Goal: Task Accomplishment & Management: Use online tool/utility

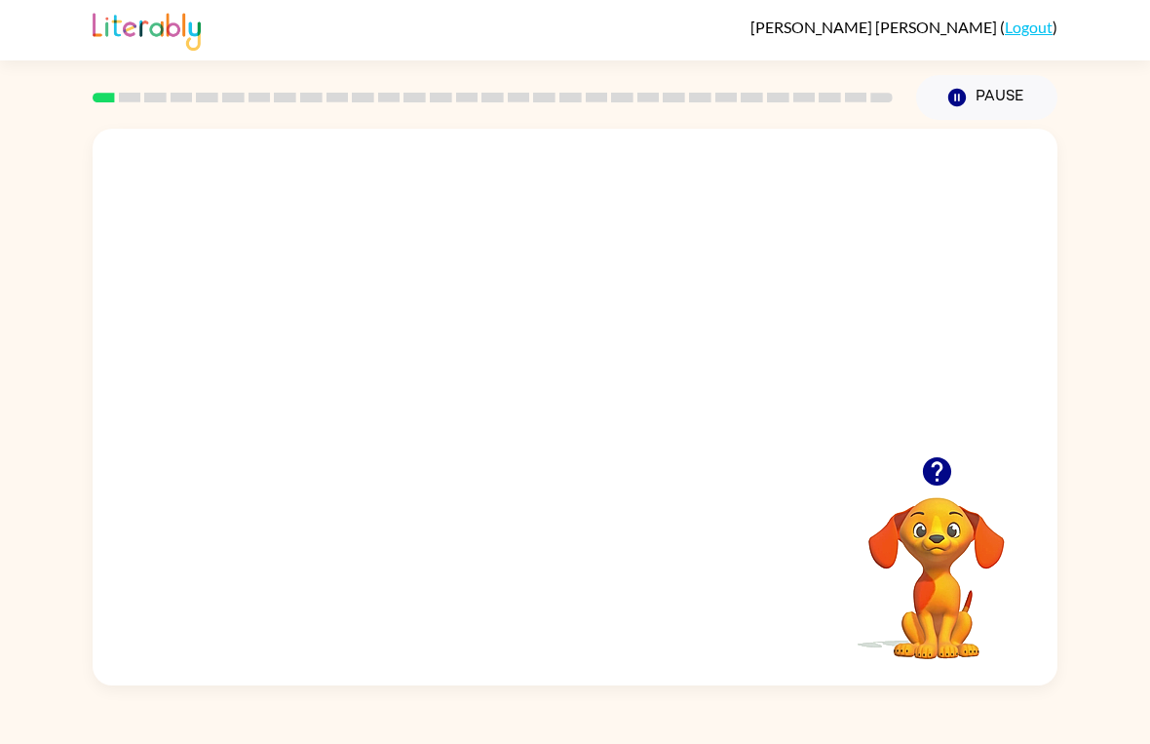
click at [512, 310] on video "Your browser must support playing .mp4 files to use Literably. Please try using…" at bounding box center [575, 293] width 965 height 328
click at [558, 415] on div at bounding box center [575, 416] width 125 height 71
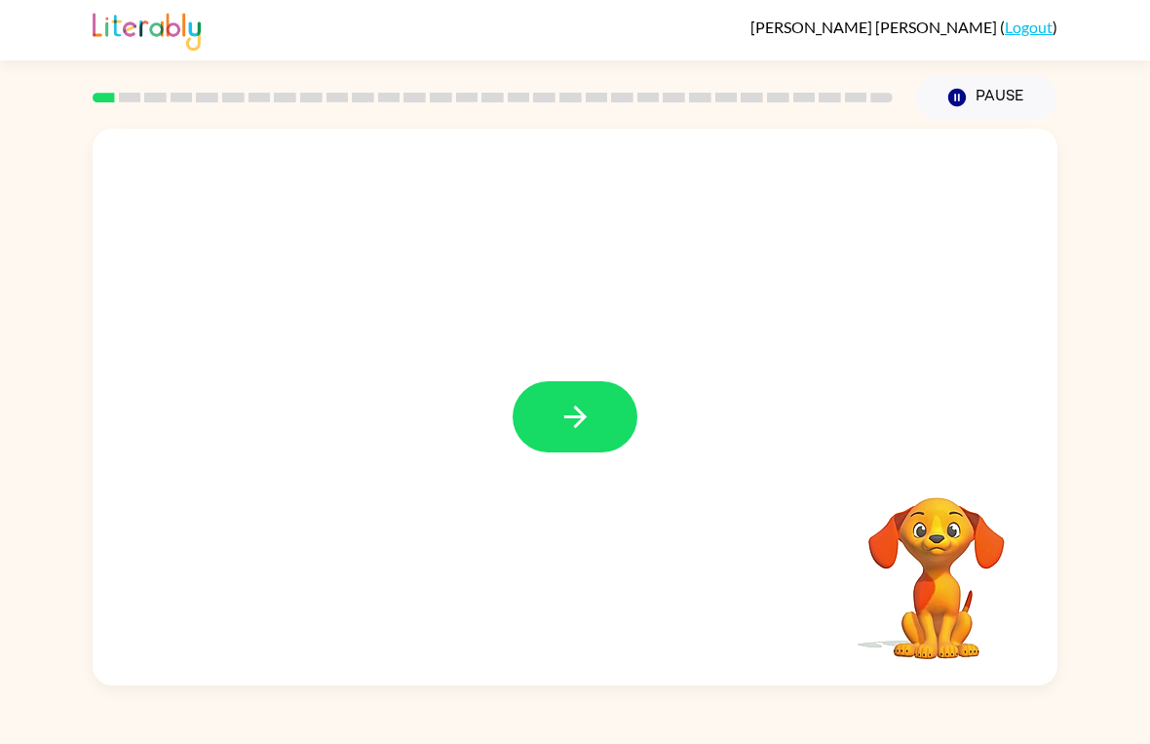
click at [539, 404] on button "button" at bounding box center [575, 416] width 125 height 71
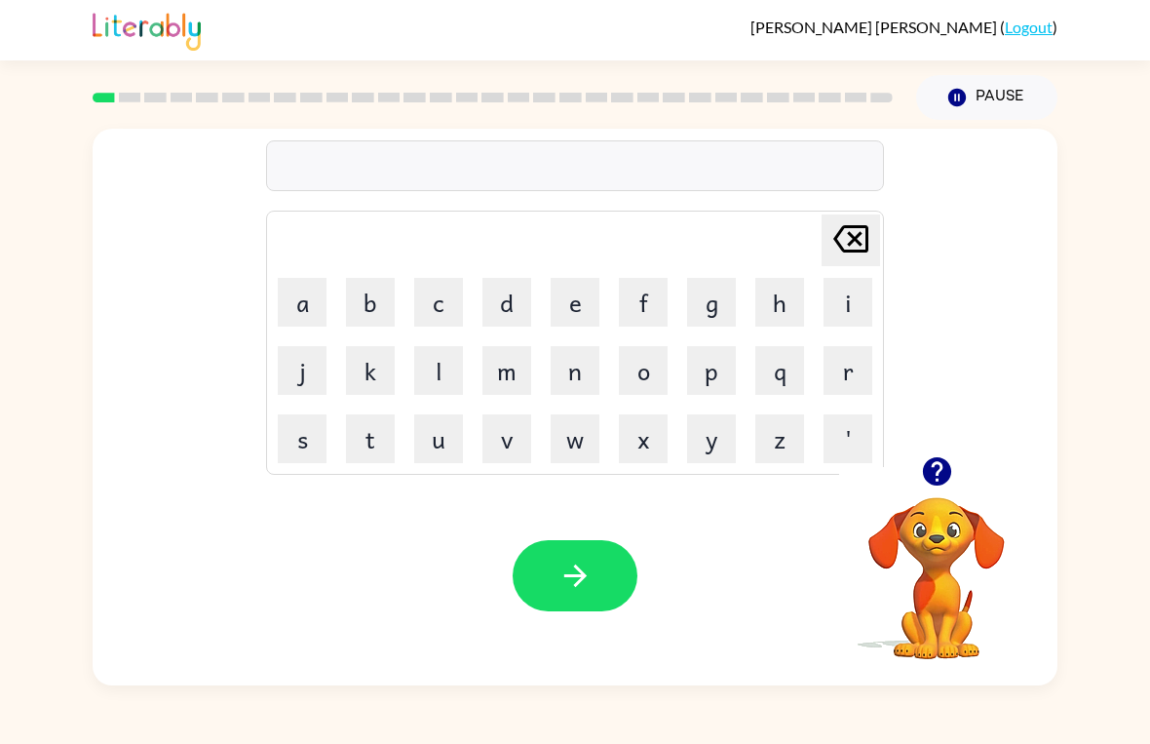
click at [713, 298] on button "g" at bounding box center [711, 302] width 49 height 49
click at [310, 294] on button "a" at bounding box center [302, 302] width 49 height 49
click at [787, 364] on button "q" at bounding box center [779, 370] width 49 height 49
click at [577, 575] on icon "button" at bounding box center [576, 576] width 34 height 34
click at [772, 372] on button "q" at bounding box center [779, 370] width 49 height 49
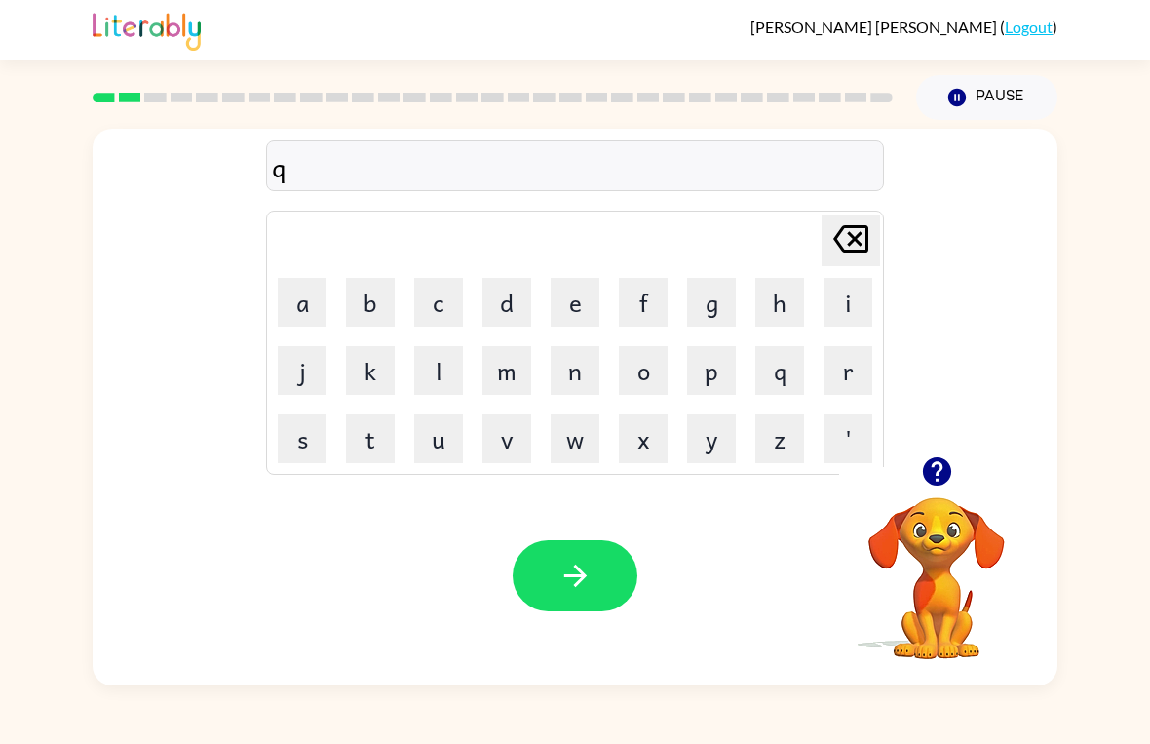
click at [640, 373] on button "o" at bounding box center [643, 370] width 49 height 49
click at [546, 560] on button "button" at bounding box center [575, 575] width 125 height 71
click at [512, 363] on button "m" at bounding box center [507, 370] width 49 height 49
click at [301, 305] on button "a" at bounding box center [302, 302] width 49 height 49
click at [507, 299] on button "d" at bounding box center [507, 302] width 49 height 49
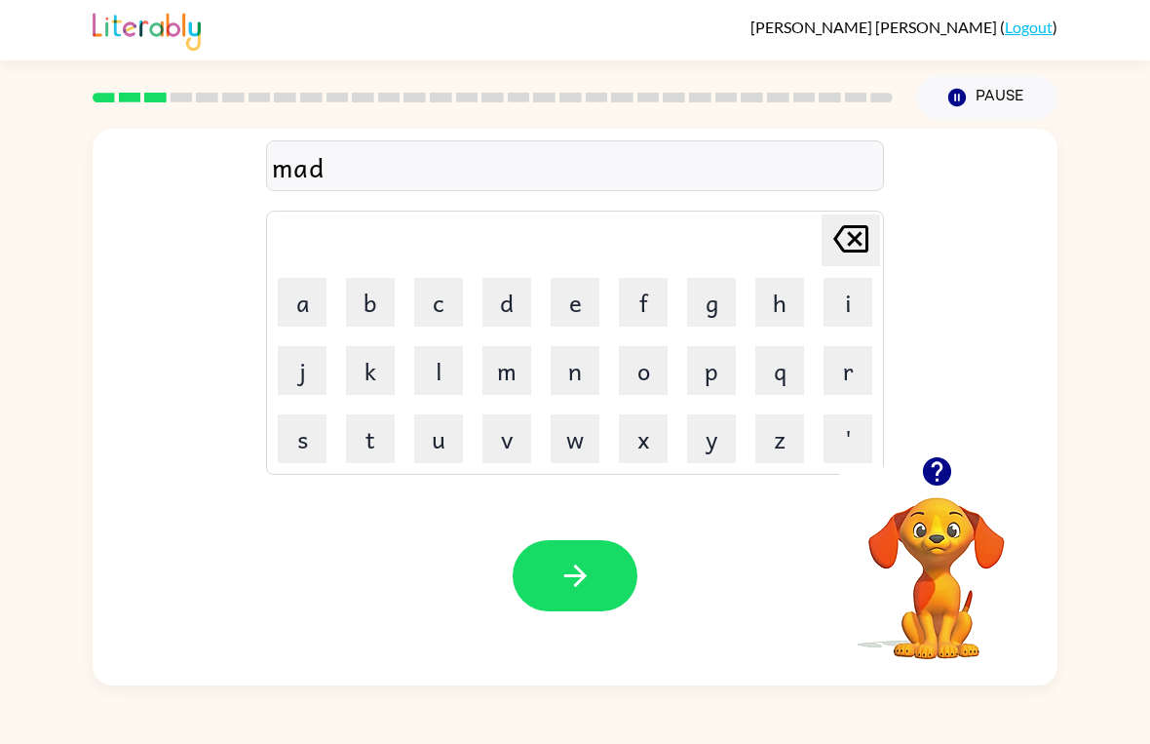
click at [571, 551] on button "button" at bounding box center [575, 575] width 125 height 71
click at [297, 292] on button "a" at bounding box center [302, 302] width 49 height 49
click at [844, 359] on button "r" at bounding box center [848, 370] width 49 height 49
click at [846, 245] on icon "[PERSON_NAME] last character input" at bounding box center [851, 238] width 47 height 47
click at [839, 245] on icon at bounding box center [850, 238] width 35 height 27
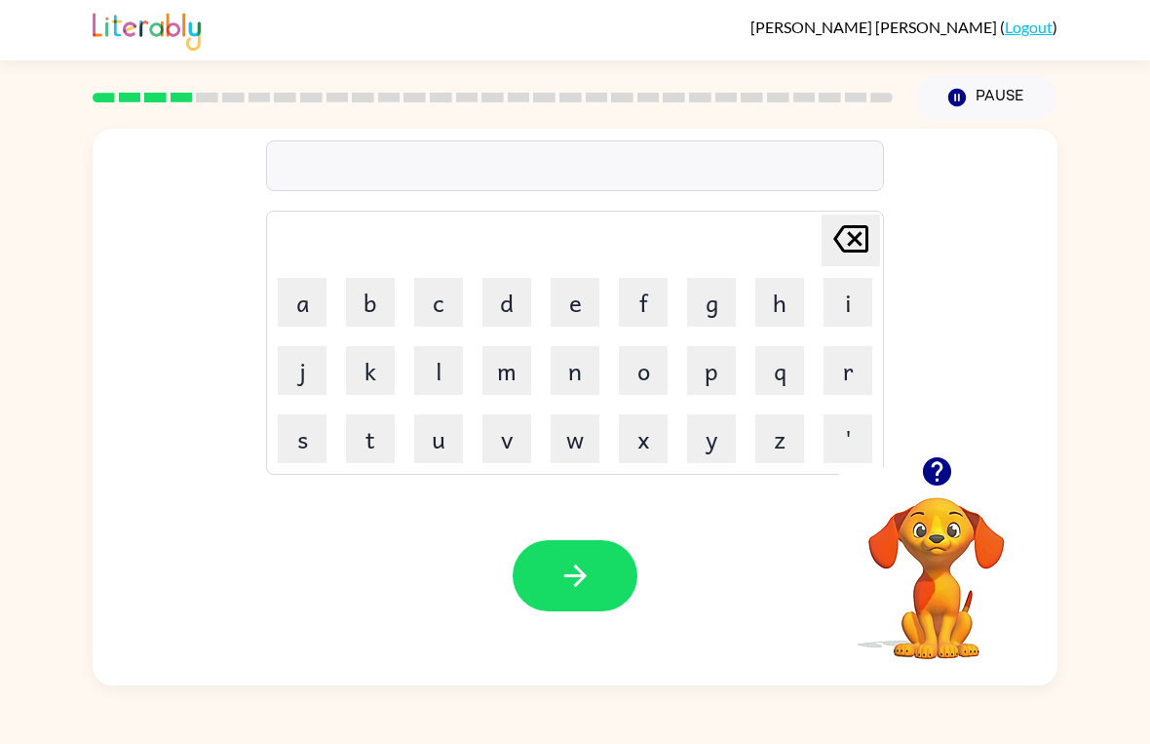
click at [838, 373] on button "r" at bounding box center [848, 370] width 49 height 49
click at [305, 297] on button "a" at bounding box center [302, 302] width 49 height 49
click at [783, 370] on button "q" at bounding box center [779, 370] width 49 height 49
click at [589, 553] on button "button" at bounding box center [575, 575] width 125 height 71
click at [638, 297] on button "f" at bounding box center [643, 302] width 49 height 49
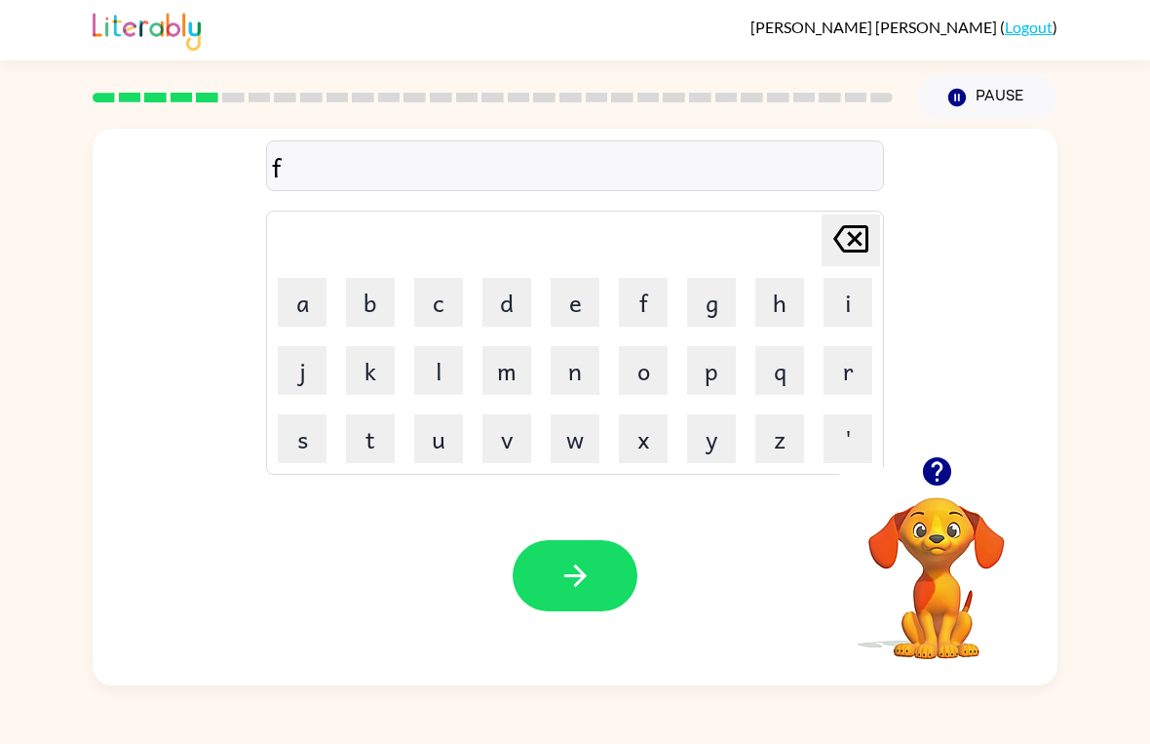
click at [845, 312] on button "i" at bounding box center [848, 302] width 49 height 49
click at [318, 312] on button "a" at bounding box center [302, 302] width 49 height 49
click at [554, 572] on button "button" at bounding box center [575, 575] width 125 height 71
click at [302, 298] on button "a" at bounding box center [302, 302] width 49 height 49
click at [513, 362] on button "m" at bounding box center [507, 370] width 49 height 49
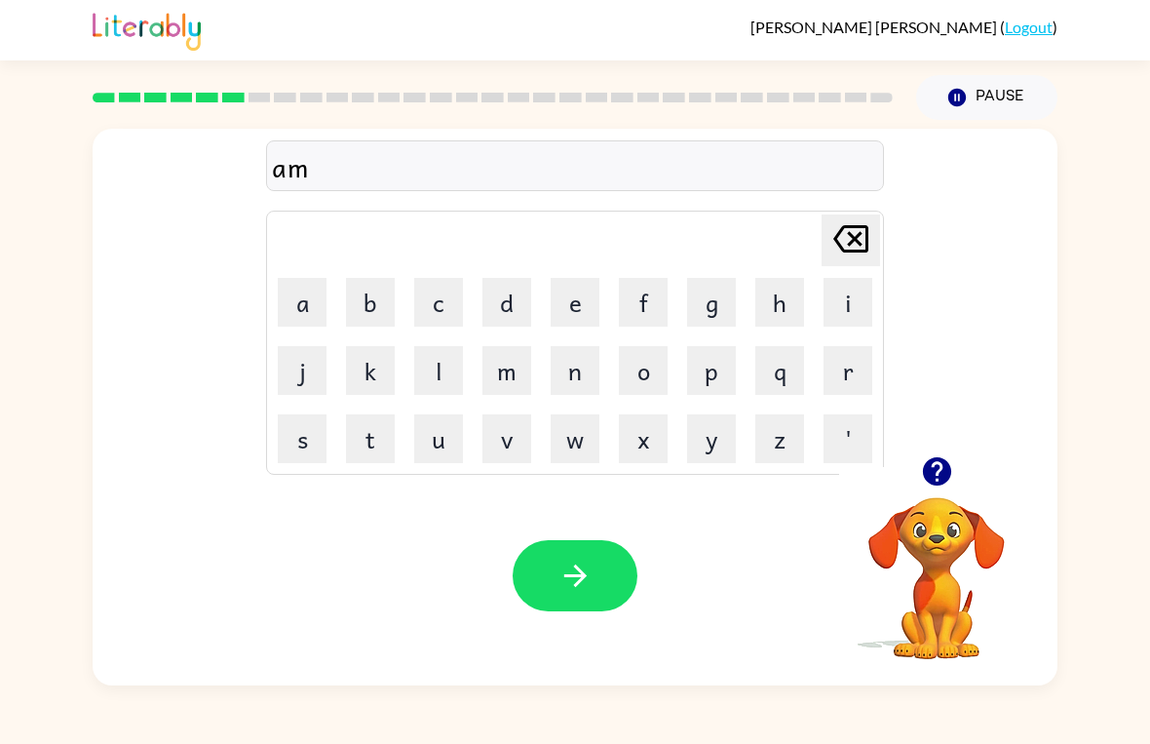
click at [560, 551] on button "button" at bounding box center [575, 575] width 125 height 71
click at [302, 439] on button "s" at bounding box center [302, 438] width 49 height 49
click at [286, 301] on button "a" at bounding box center [302, 302] width 49 height 49
click at [854, 299] on button "i" at bounding box center [848, 302] width 49 height 49
click at [364, 300] on button "b" at bounding box center [370, 302] width 49 height 49
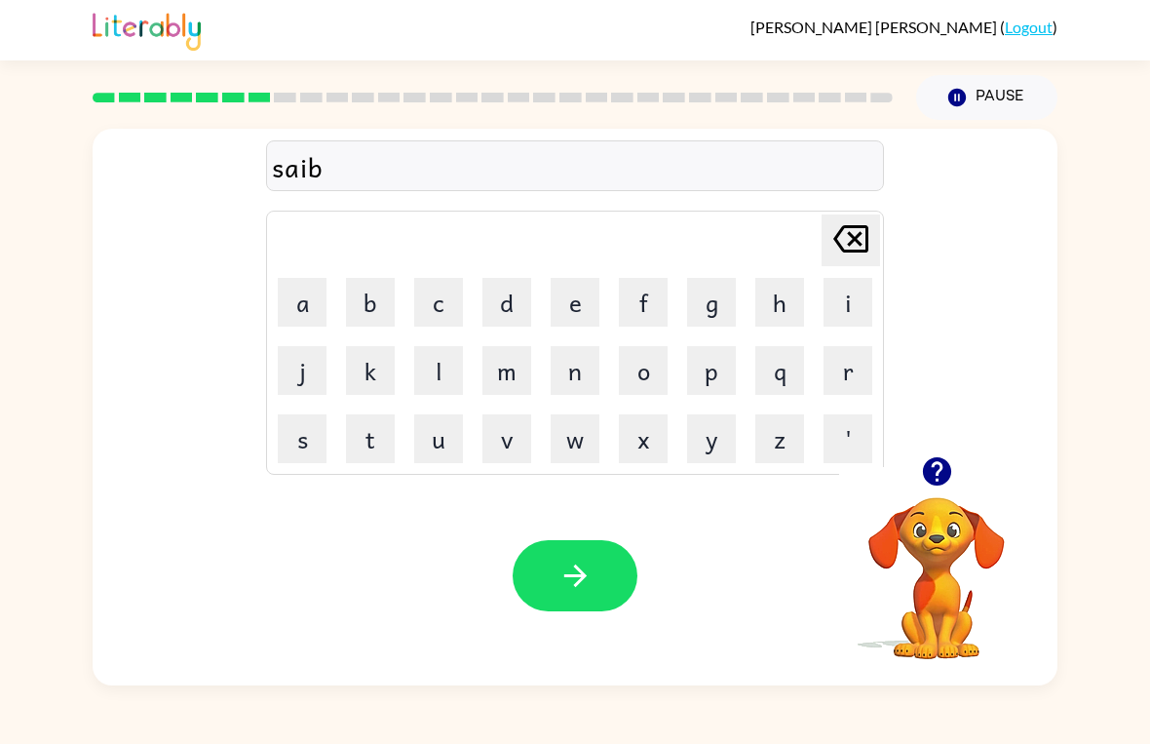
click at [432, 355] on button "l" at bounding box center [438, 370] width 49 height 49
click at [554, 579] on button "button" at bounding box center [575, 575] width 125 height 71
click at [582, 440] on button "w" at bounding box center [575, 438] width 49 height 49
click at [849, 307] on button "i" at bounding box center [848, 302] width 49 height 49
click at [301, 438] on button "s" at bounding box center [302, 438] width 49 height 49
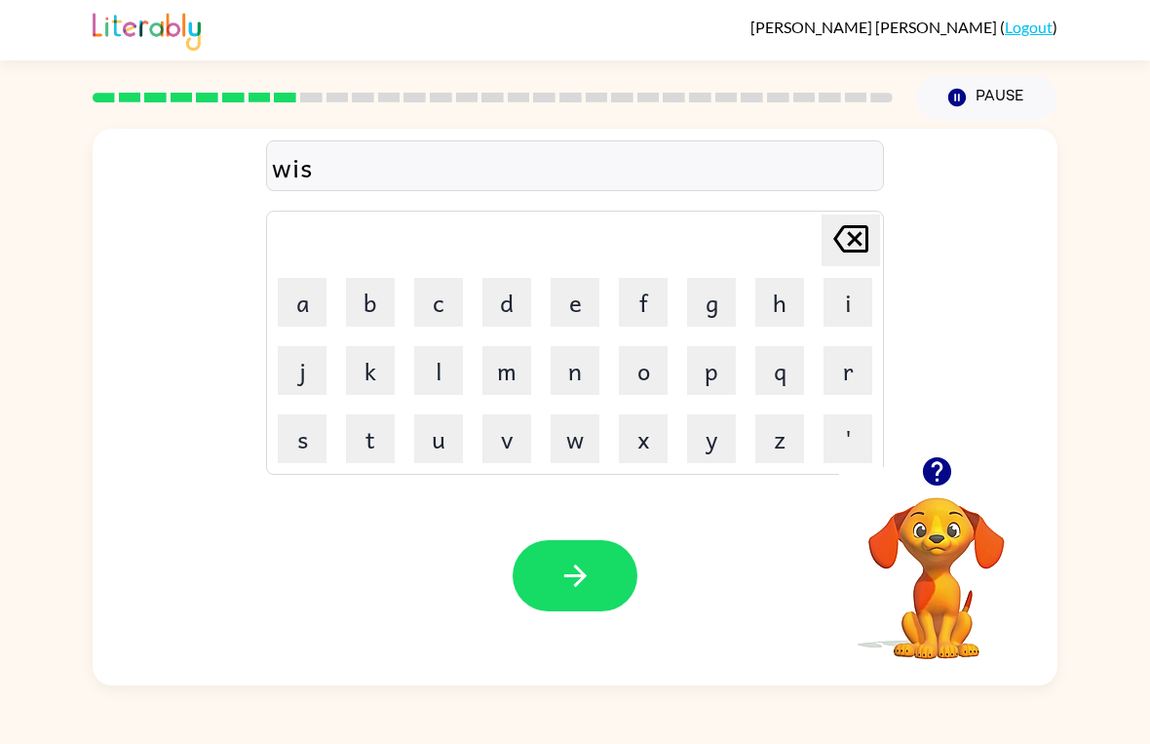
click at [789, 299] on button "h" at bounding box center [779, 302] width 49 height 49
click at [566, 561] on icon "button" at bounding box center [576, 576] width 34 height 34
click at [445, 308] on button "c" at bounding box center [438, 302] width 49 height 49
click at [300, 303] on button "a" at bounding box center [302, 302] width 49 height 49
click at [516, 316] on button "d" at bounding box center [507, 302] width 49 height 49
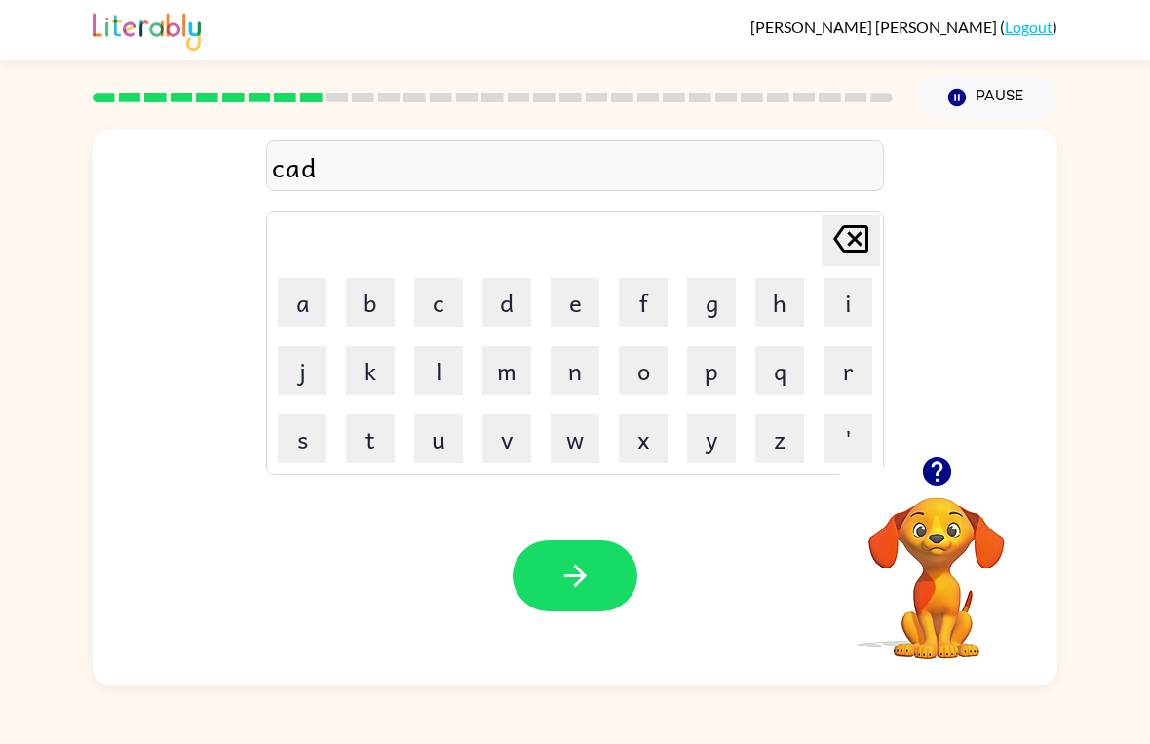
click at [443, 386] on button "l" at bounding box center [438, 370] width 49 height 49
click at [567, 554] on button "button" at bounding box center [575, 575] width 125 height 71
click at [367, 437] on button "t" at bounding box center [370, 438] width 49 height 49
click at [789, 295] on button "h" at bounding box center [779, 302] width 49 height 49
click at [580, 367] on button "n" at bounding box center [575, 370] width 49 height 49
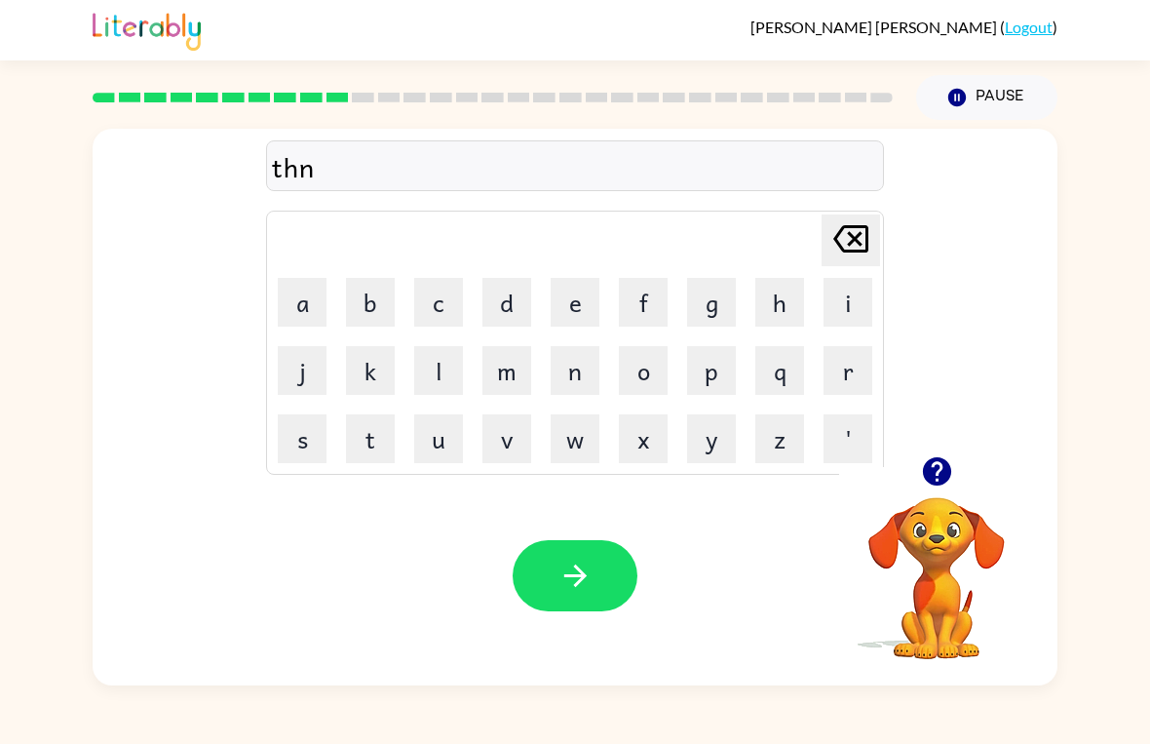
click at [727, 303] on button "g" at bounding box center [711, 302] width 49 height 49
click at [565, 564] on icon "button" at bounding box center [576, 576] width 34 height 34
click at [300, 433] on button "s" at bounding box center [302, 438] width 49 height 49
click at [493, 361] on button "m" at bounding box center [507, 370] width 49 height 49
click at [638, 369] on button "o" at bounding box center [643, 370] width 49 height 49
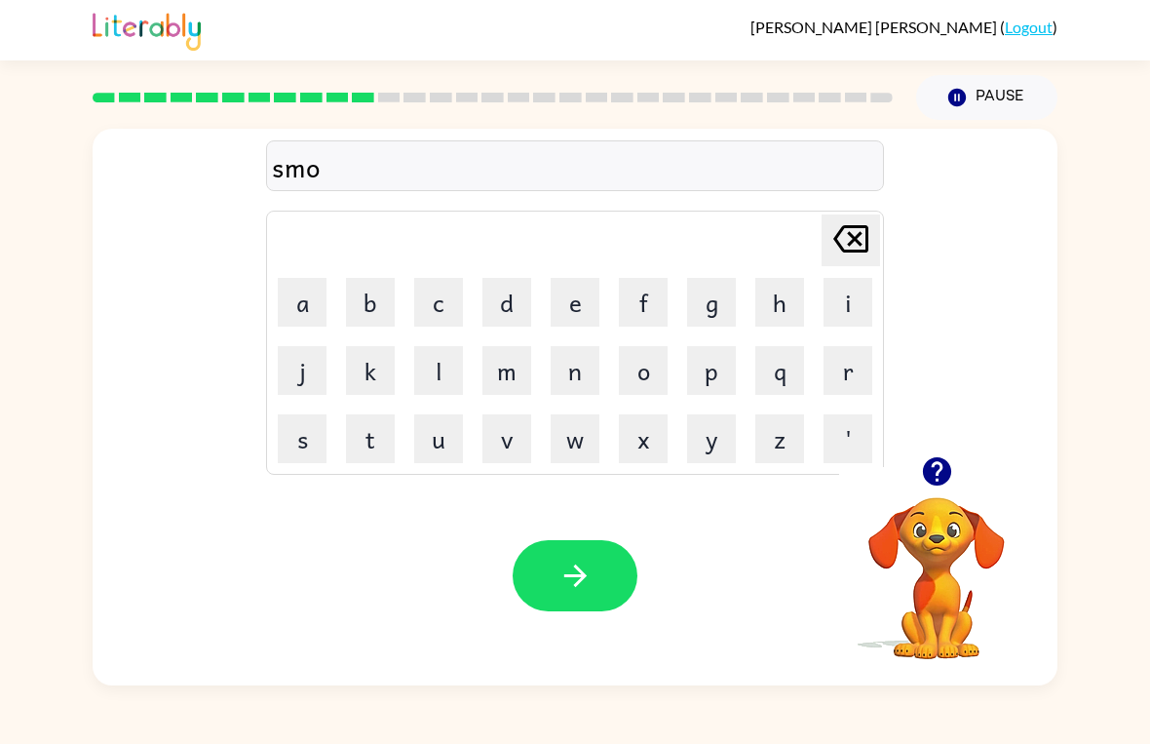
click at [369, 366] on button "k" at bounding box center [370, 370] width 49 height 49
click at [581, 582] on icon "button" at bounding box center [574, 575] width 22 height 22
click at [522, 366] on button "m" at bounding box center [507, 370] width 49 height 49
click at [306, 425] on button "s" at bounding box center [302, 438] width 49 height 49
click at [296, 290] on button "a" at bounding box center [302, 302] width 49 height 49
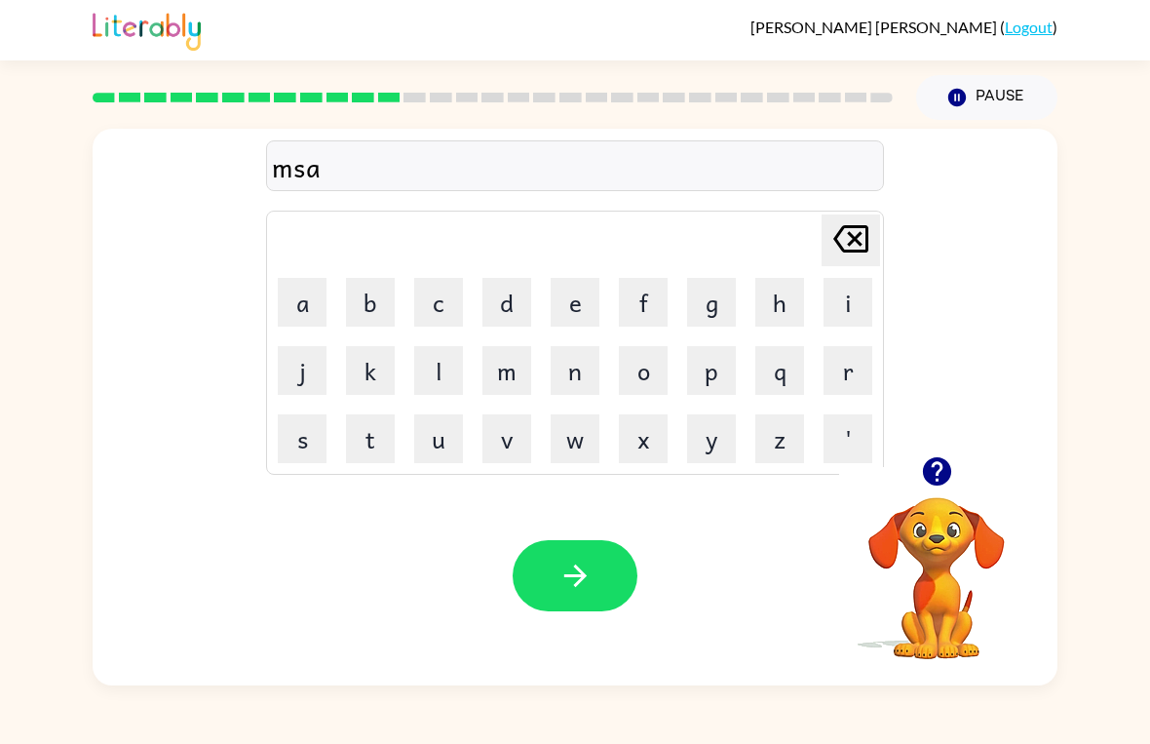
click at [369, 366] on button "k" at bounding box center [370, 370] width 49 height 49
click at [563, 571] on icon "button" at bounding box center [576, 576] width 34 height 34
click at [794, 305] on button "h" at bounding box center [779, 302] width 49 height 49
click at [441, 362] on button "l" at bounding box center [438, 370] width 49 height 49
click at [425, 371] on button "l" at bounding box center [438, 370] width 49 height 49
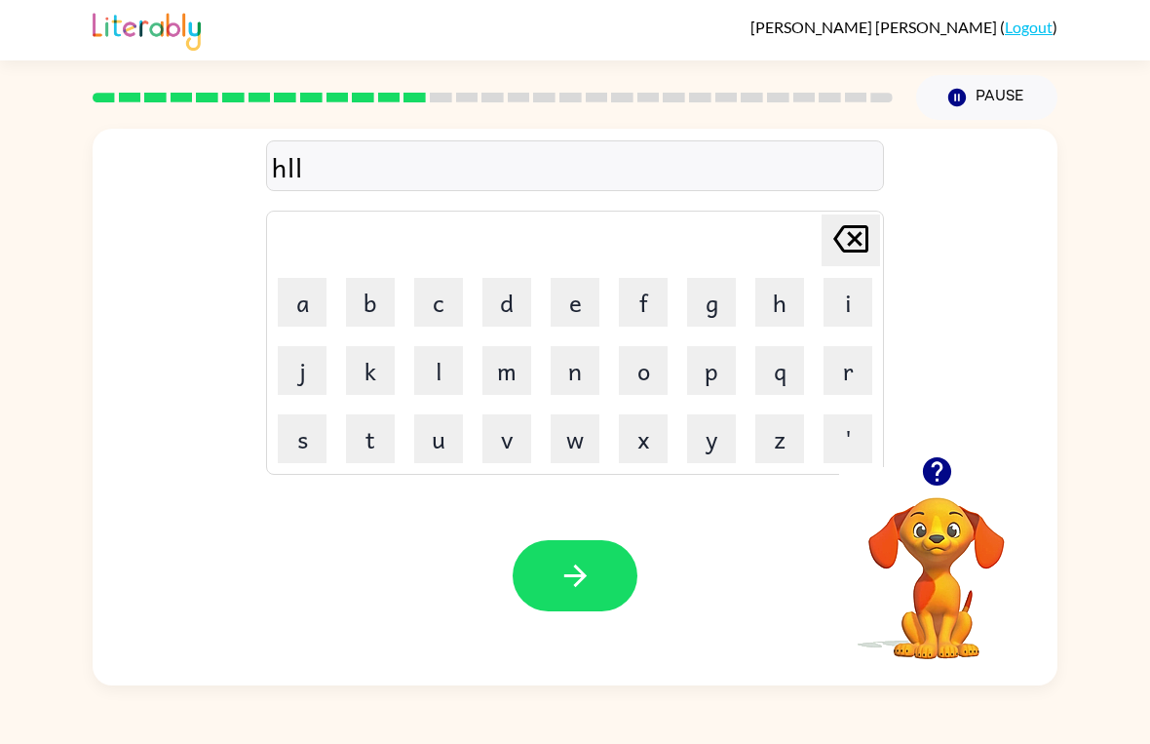
click at [851, 299] on button "i" at bounding box center [848, 302] width 49 height 49
click at [308, 444] on button "s" at bounding box center [302, 438] width 49 height 49
click at [557, 568] on button "button" at bounding box center [575, 575] width 125 height 71
click at [289, 432] on button "s" at bounding box center [302, 438] width 49 height 49
click at [639, 380] on button "o" at bounding box center [643, 370] width 49 height 49
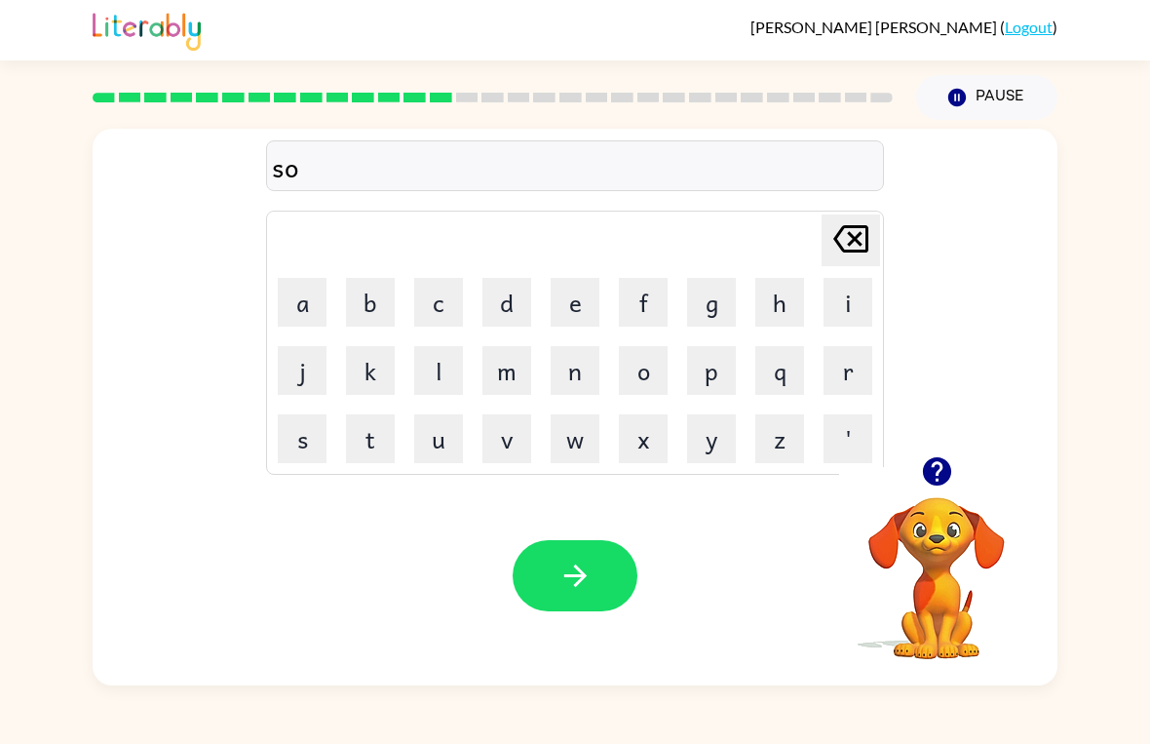
click at [513, 290] on button "d" at bounding box center [507, 302] width 49 height 49
click at [847, 300] on button "i" at bounding box center [848, 302] width 49 height 49
click at [363, 445] on button "t" at bounding box center [370, 438] width 49 height 49
click at [523, 564] on button "button" at bounding box center [575, 575] width 125 height 71
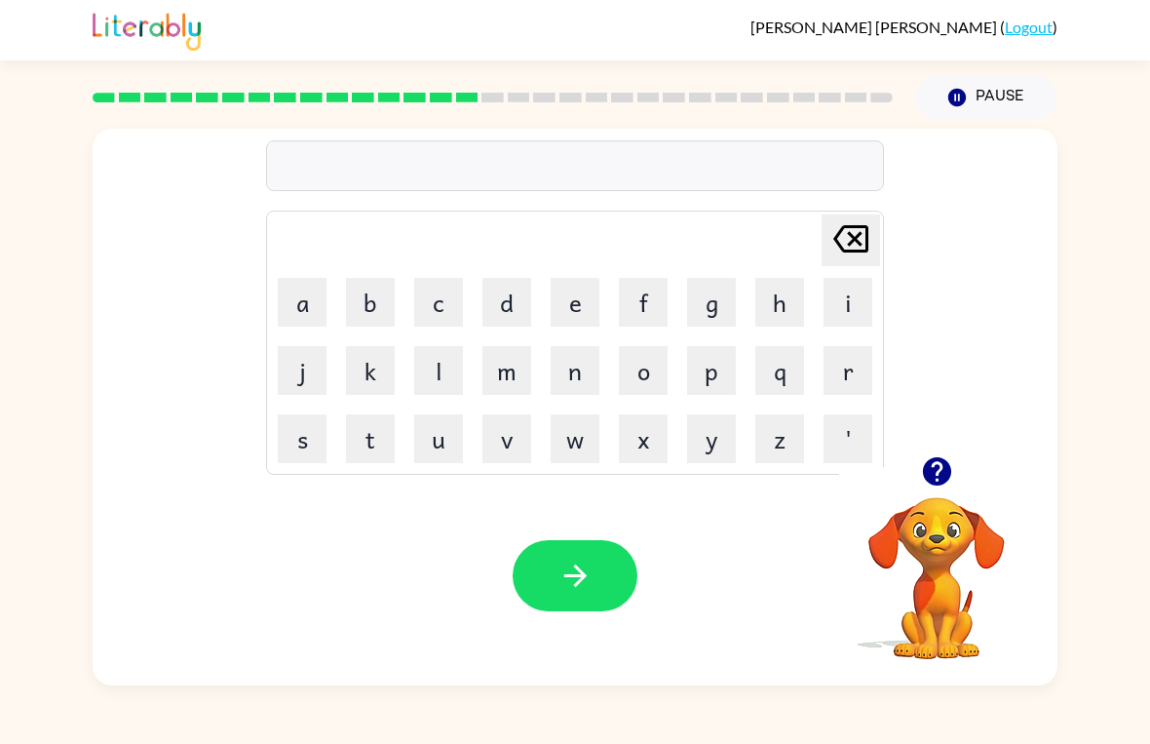
click at [316, 433] on button "s" at bounding box center [302, 438] width 49 height 49
click at [848, 353] on button "r" at bounding box center [848, 370] width 49 height 49
click at [561, 561] on icon "button" at bounding box center [576, 576] width 34 height 34
click at [438, 370] on button "l" at bounding box center [438, 370] width 49 height 49
click at [844, 298] on button "i" at bounding box center [848, 302] width 49 height 49
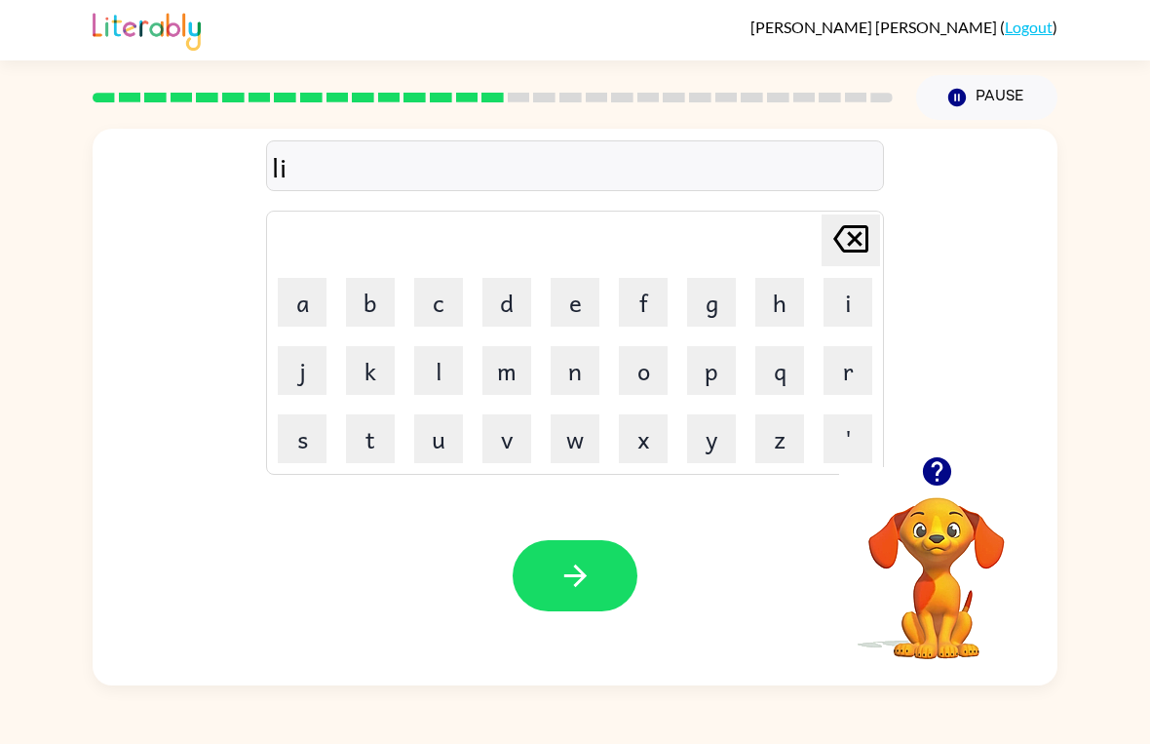
click at [372, 444] on button "t" at bounding box center [370, 438] width 49 height 49
click at [556, 574] on button "button" at bounding box center [575, 575] width 125 height 71
click at [291, 431] on button "s" at bounding box center [302, 438] width 49 height 49
click at [864, 311] on button "i" at bounding box center [848, 302] width 49 height 49
click at [792, 380] on button "q" at bounding box center [779, 370] width 49 height 49
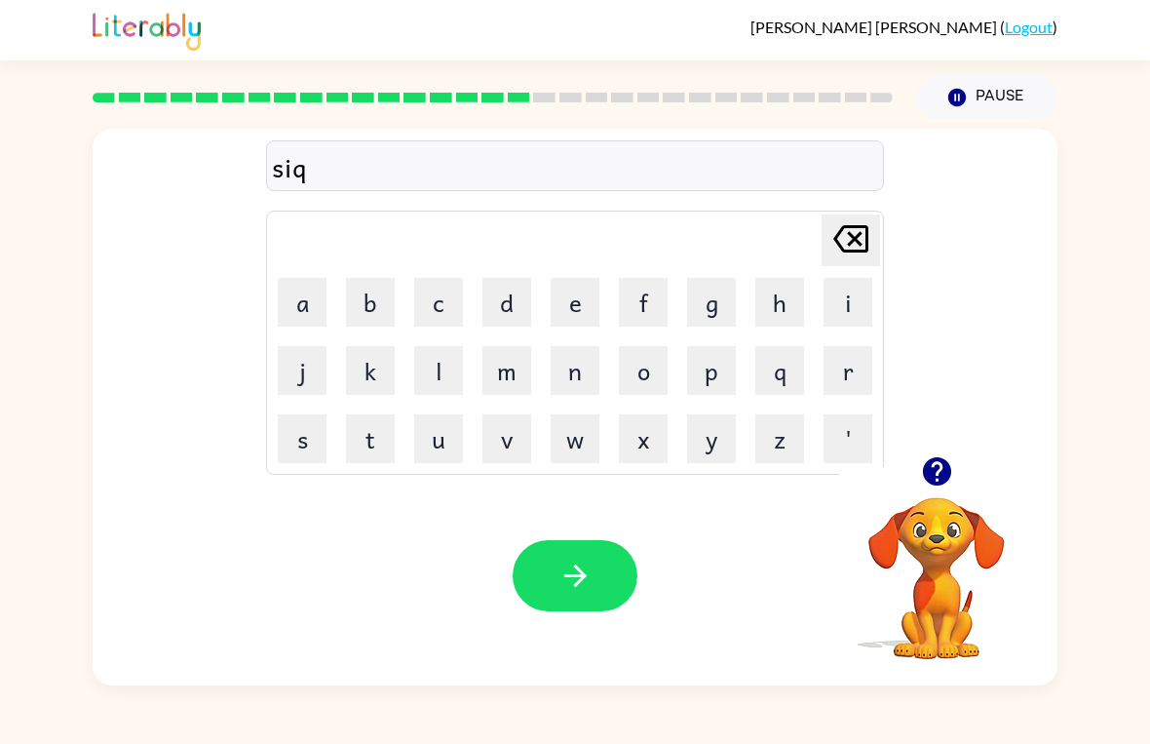
click at [562, 559] on button "button" at bounding box center [575, 575] width 125 height 71
click at [293, 434] on button "s" at bounding box center [302, 438] width 49 height 49
click at [780, 296] on button "h" at bounding box center [779, 302] width 49 height 49
click at [848, 370] on button "r" at bounding box center [848, 370] width 49 height 49
click at [353, 429] on button "t" at bounding box center [370, 438] width 49 height 49
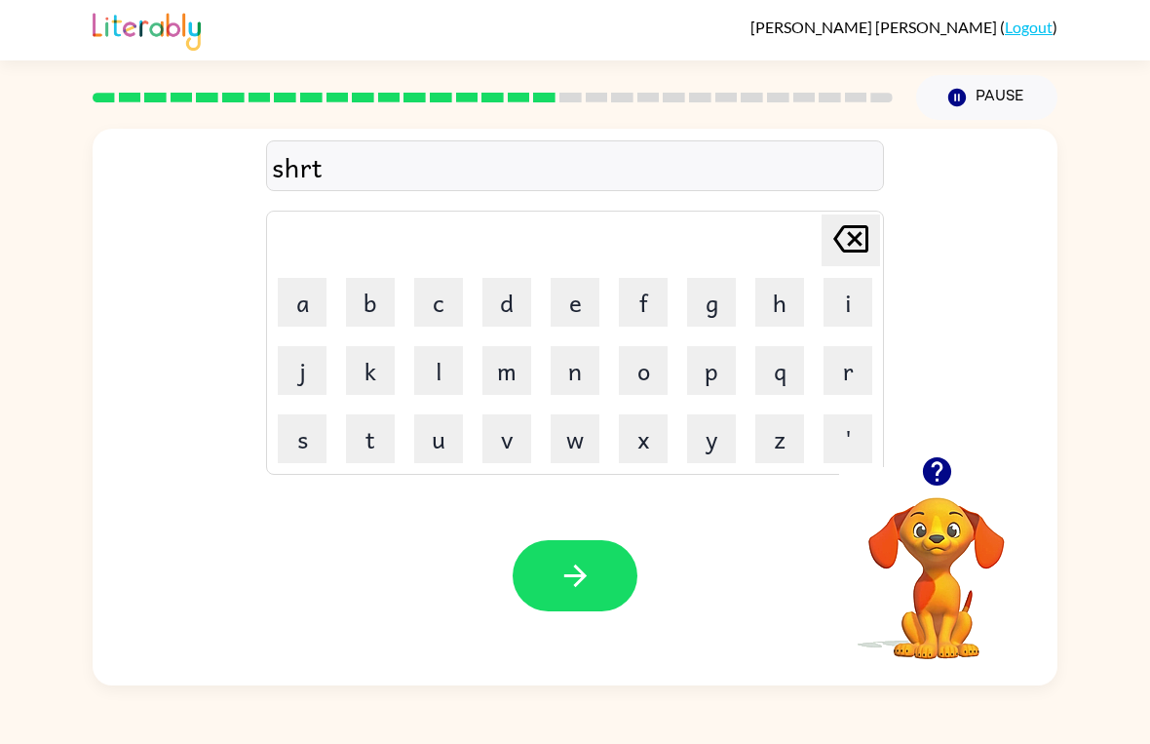
click at [543, 571] on button "button" at bounding box center [575, 575] width 125 height 71
click at [317, 374] on button "j" at bounding box center [302, 370] width 49 height 49
click at [638, 371] on button "o" at bounding box center [643, 370] width 49 height 49
click at [593, 589] on button "button" at bounding box center [575, 575] width 125 height 71
click at [388, 304] on button "b" at bounding box center [370, 302] width 49 height 49
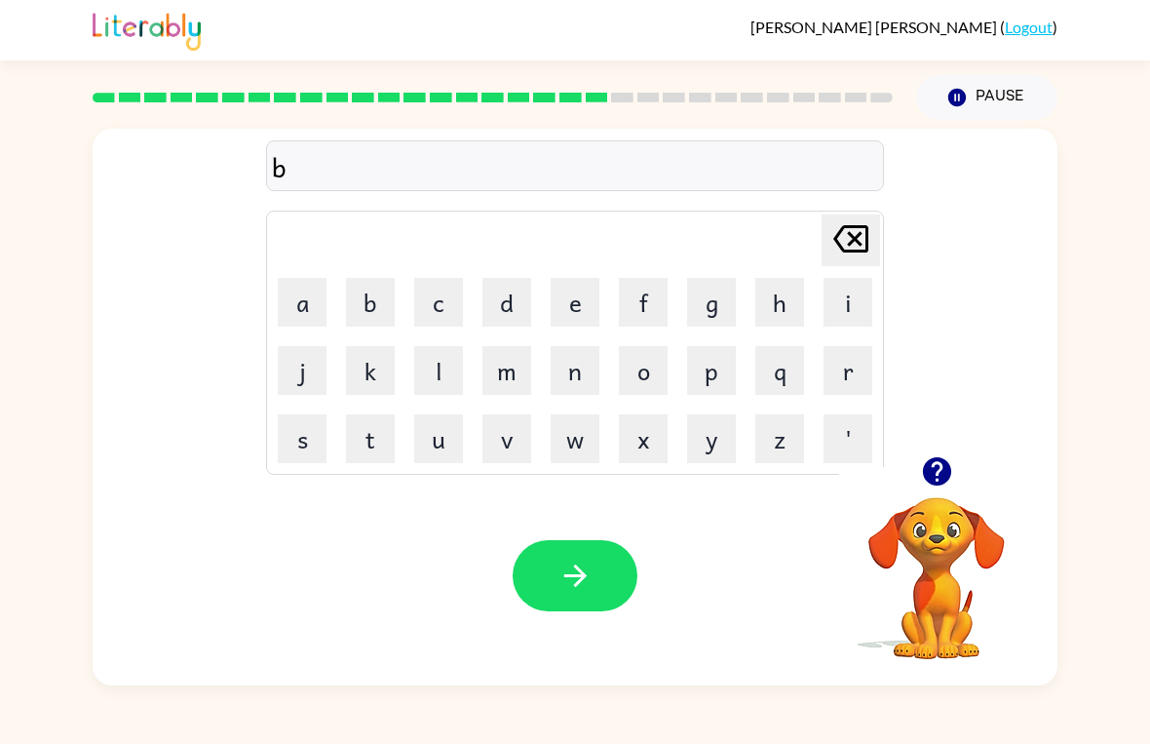
click at [638, 368] on button "o" at bounding box center [643, 370] width 49 height 49
click at [643, 439] on button "x" at bounding box center [643, 438] width 49 height 49
click at [539, 575] on button "button" at bounding box center [575, 575] width 125 height 71
click at [504, 300] on button "d" at bounding box center [507, 302] width 49 height 49
click at [855, 312] on button "i" at bounding box center [848, 302] width 49 height 49
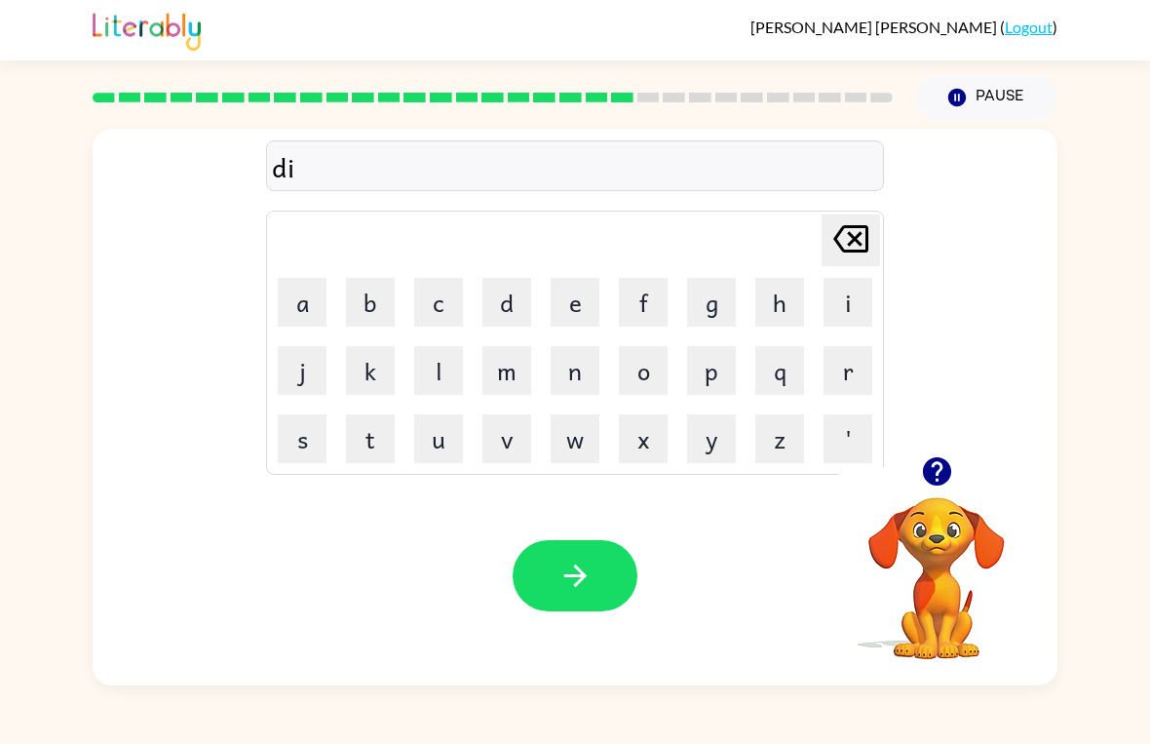
click at [507, 444] on button "v" at bounding box center [507, 438] width 49 height 49
click at [557, 596] on button "button" at bounding box center [575, 575] width 125 height 71
click at [871, 368] on button "r" at bounding box center [848, 370] width 49 height 49
click at [629, 355] on button "o" at bounding box center [643, 370] width 49 height 49
click at [518, 304] on button "d" at bounding box center [507, 302] width 49 height 49
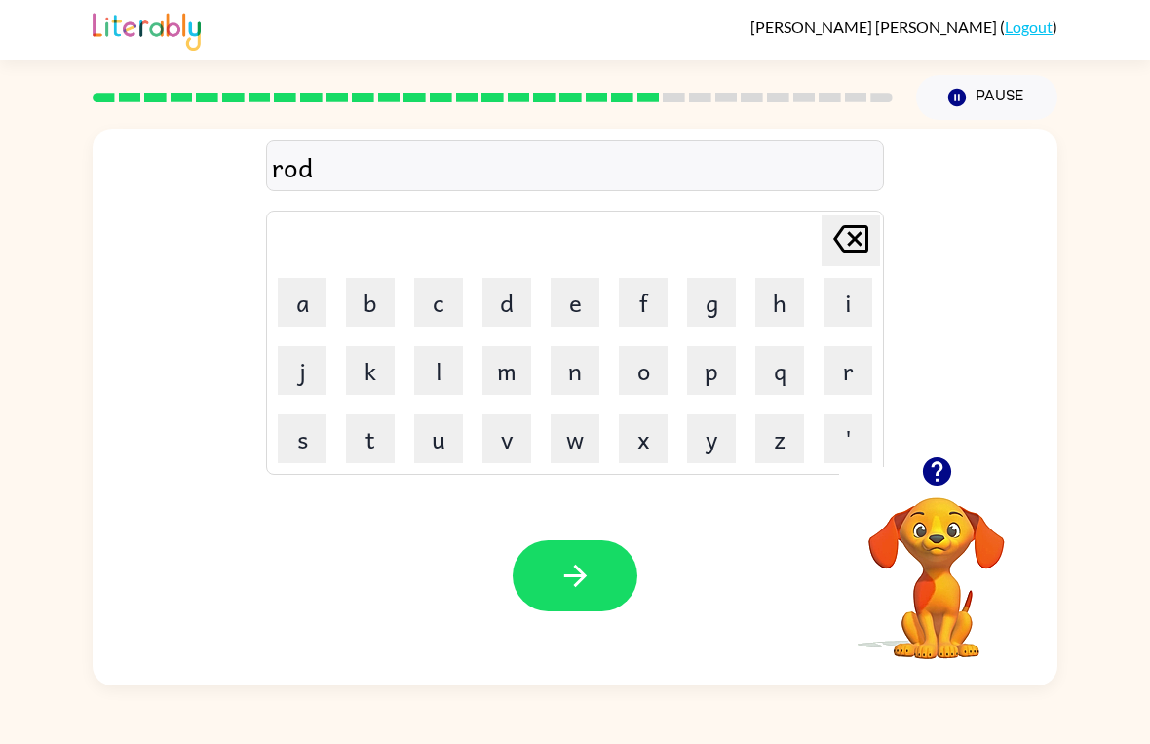
click at [557, 434] on button "w" at bounding box center [575, 438] width 49 height 49
click at [302, 309] on button "a" at bounding box center [302, 302] width 49 height 49
click at [562, 569] on icon "button" at bounding box center [576, 576] width 34 height 34
click at [301, 438] on button "s" at bounding box center [302, 438] width 49 height 49
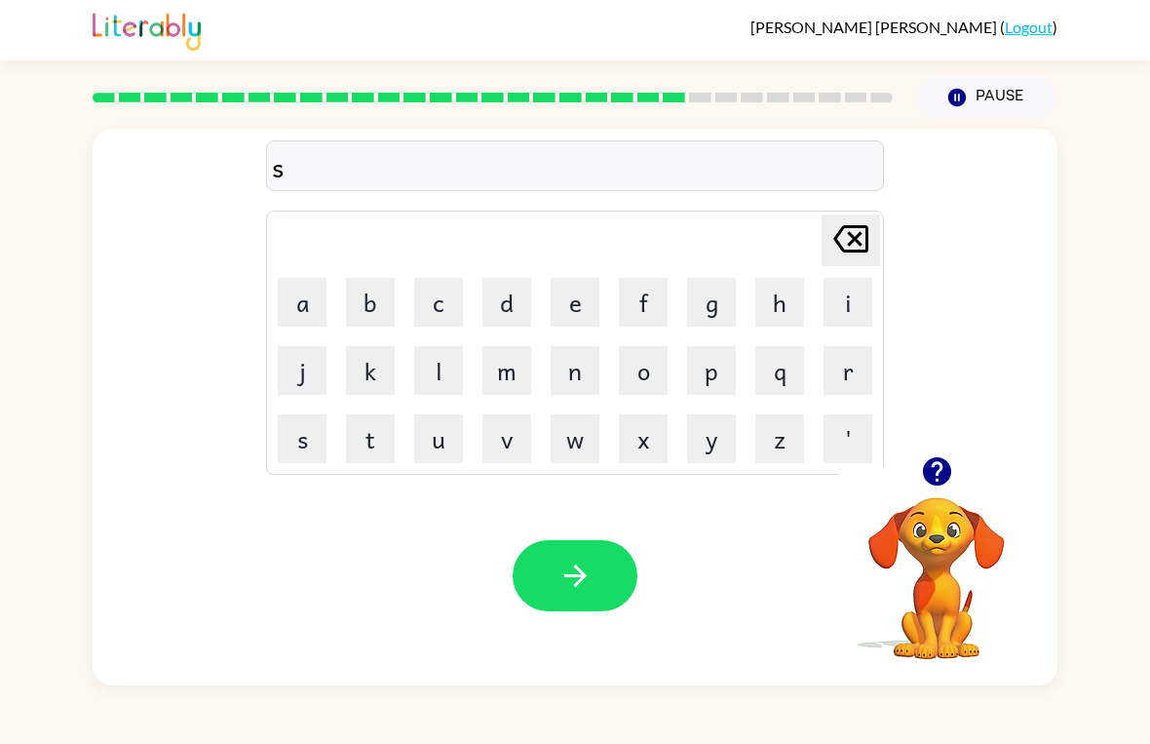
click at [776, 297] on button "h" at bounding box center [779, 302] width 49 height 49
click at [838, 296] on button "i" at bounding box center [848, 302] width 49 height 49
click at [506, 436] on button "v" at bounding box center [507, 438] width 49 height 49
click at [836, 358] on button "r" at bounding box center [848, 370] width 49 height 49
click at [577, 564] on icon "button" at bounding box center [576, 576] width 34 height 34
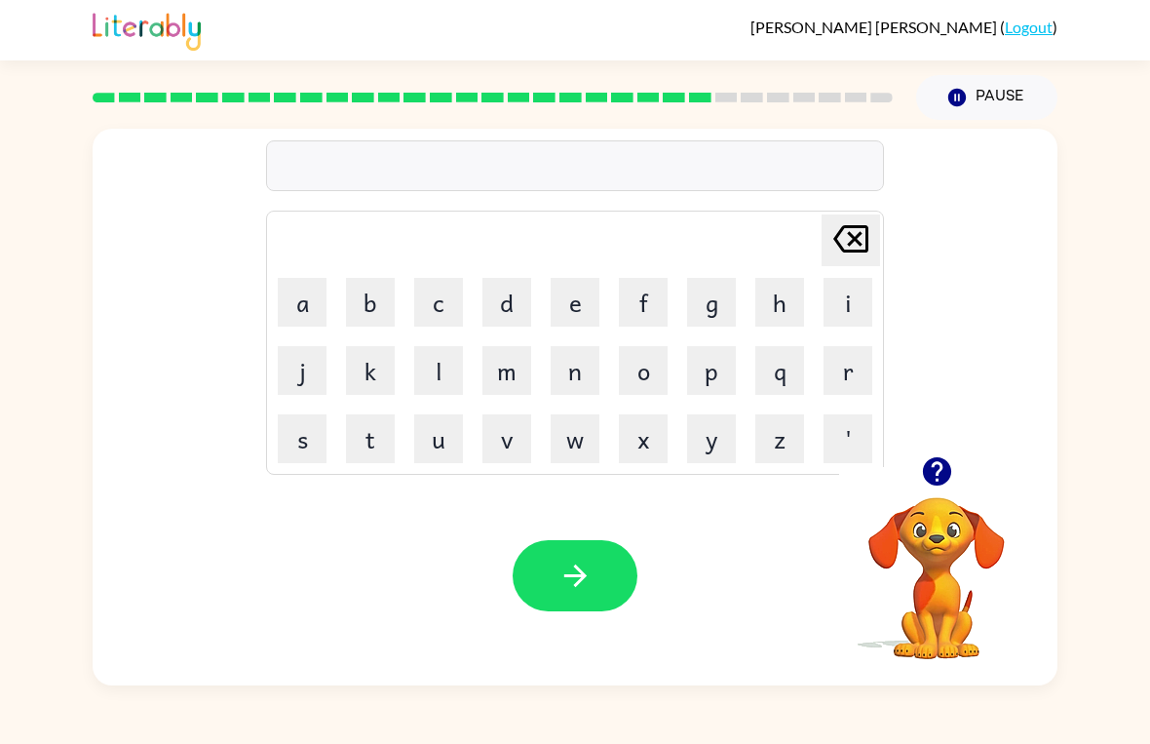
click at [305, 430] on button "s" at bounding box center [302, 438] width 49 height 49
click at [777, 306] on button "h" at bounding box center [779, 302] width 49 height 49
click at [306, 295] on button "a" at bounding box center [302, 302] width 49 height 49
click at [370, 362] on button "k" at bounding box center [370, 370] width 49 height 49
click at [560, 559] on button "button" at bounding box center [575, 575] width 125 height 71
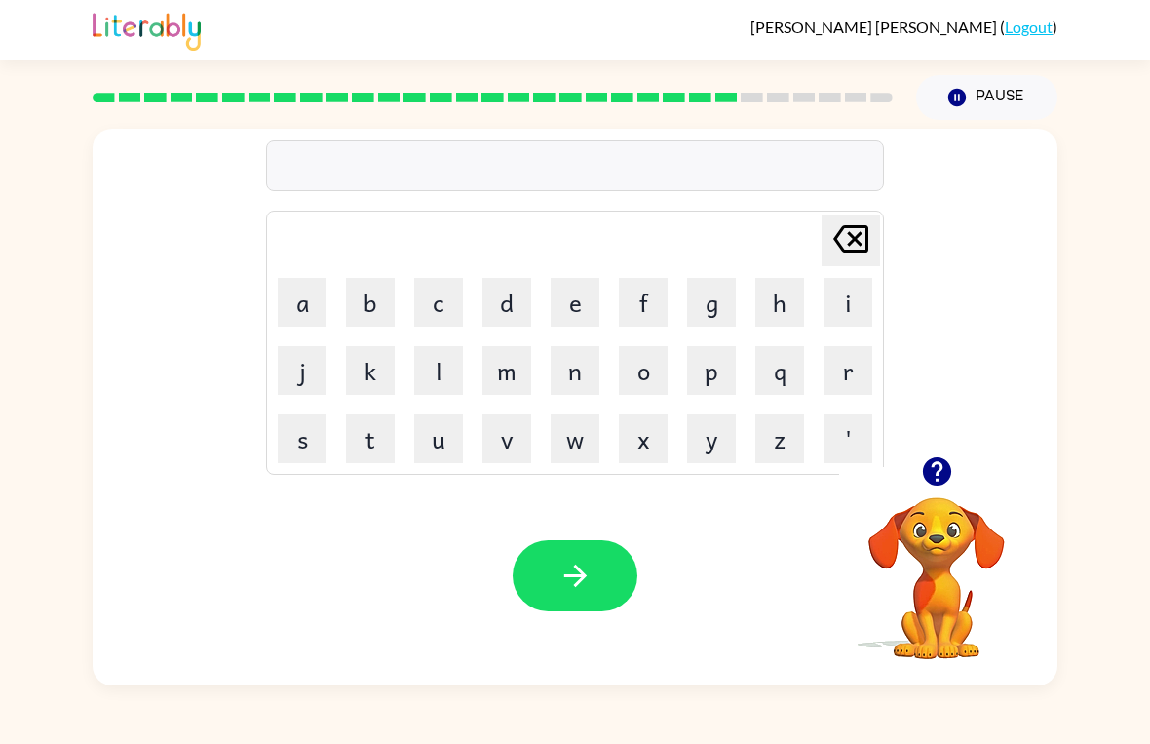
click at [299, 440] on button "s" at bounding box center [302, 438] width 49 height 49
click at [637, 364] on button "o" at bounding box center [643, 370] width 49 height 49
click at [431, 370] on button "l" at bounding box center [438, 370] width 49 height 49
click at [849, 303] on button "i" at bounding box center [848, 302] width 49 height 49
click at [358, 440] on button "t" at bounding box center [370, 438] width 49 height 49
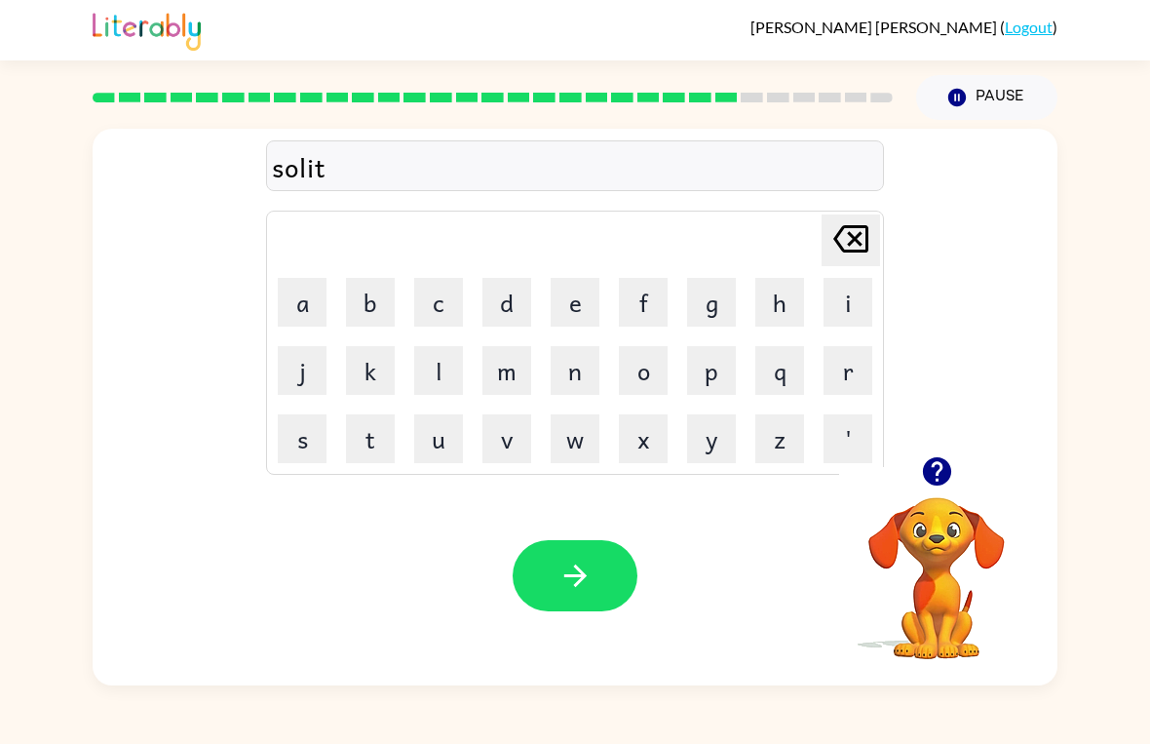
click at [557, 584] on button "button" at bounding box center [575, 575] width 125 height 71
click at [844, 371] on button "r" at bounding box center [848, 370] width 49 height 49
click at [313, 308] on button "a" at bounding box center [302, 302] width 49 height 49
click at [434, 297] on button "c" at bounding box center [438, 302] width 49 height 49
click at [591, 561] on icon "button" at bounding box center [576, 576] width 34 height 34
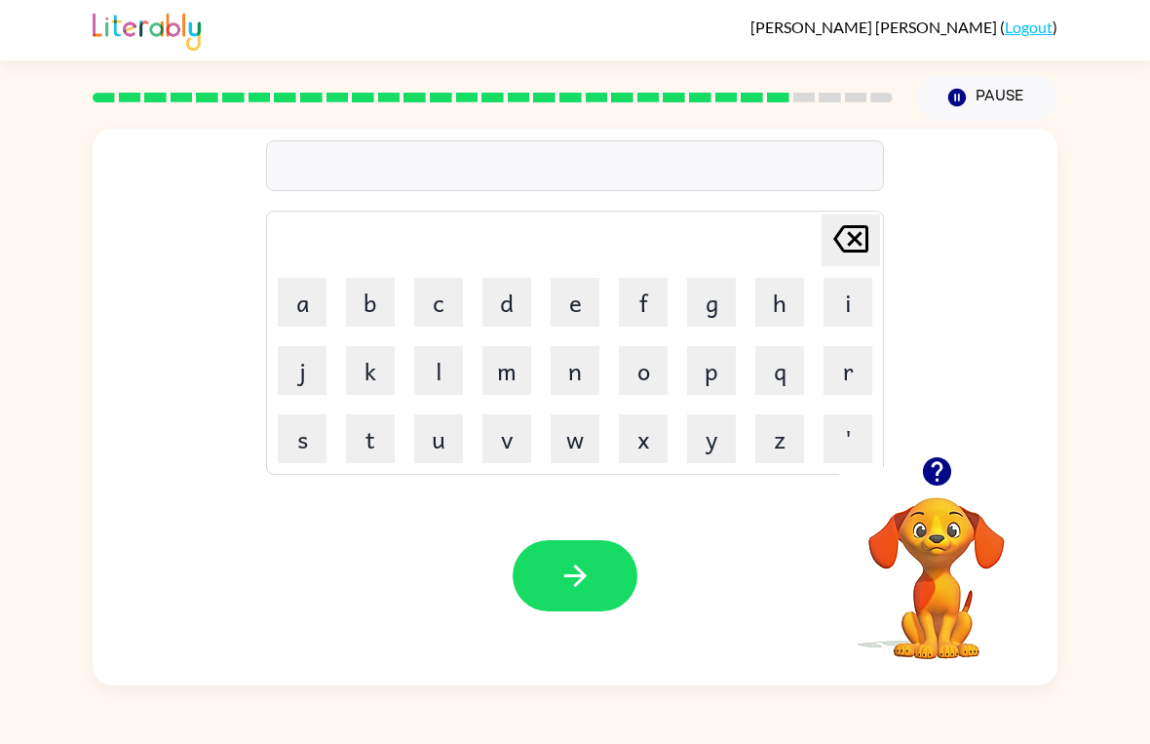
click at [377, 320] on button "b" at bounding box center [370, 302] width 49 height 49
click at [579, 294] on button "e" at bounding box center [575, 302] width 49 height 49
click at [512, 307] on button "d" at bounding box center [507, 302] width 49 height 49
click at [534, 570] on button "button" at bounding box center [575, 575] width 125 height 71
click at [648, 291] on button "f" at bounding box center [643, 302] width 49 height 49
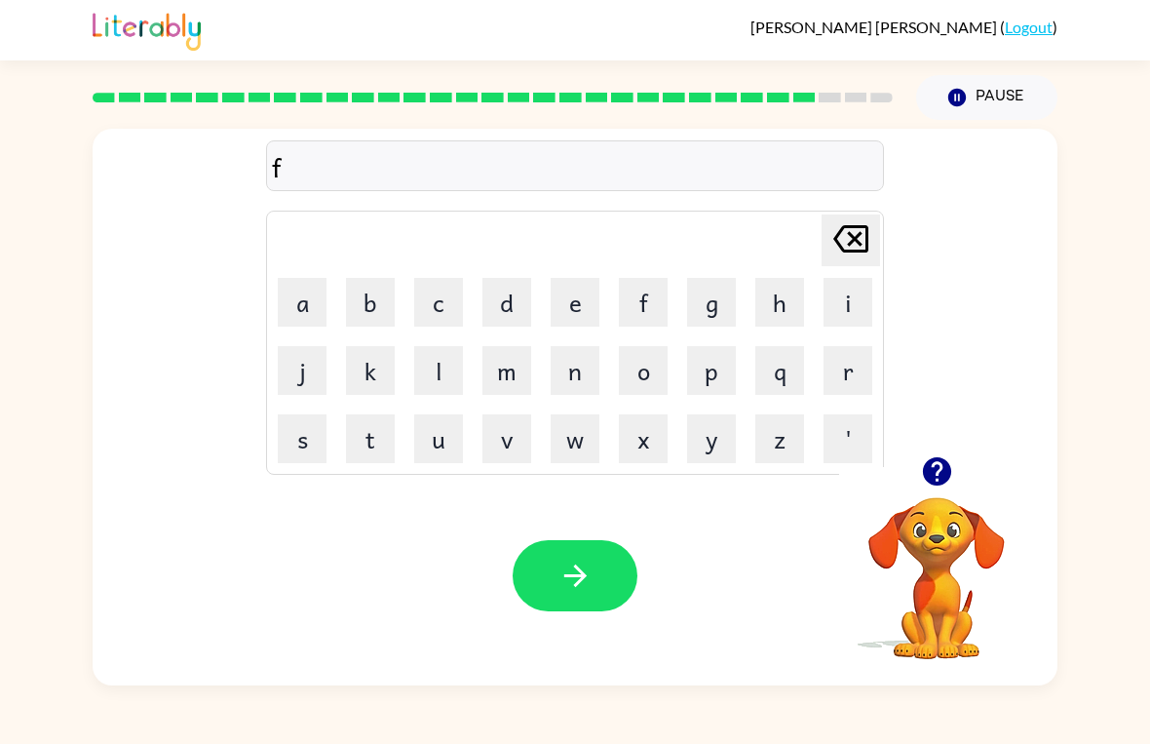
click at [308, 297] on button "a" at bounding box center [302, 302] width 49 height 49
click at [508, 433] on button "v" at bounding box center [507, 438] width 49 height 49
click at [846, 370] on button "r" at bounding box center [848, 370] width 49 height 49
click at [846, 302] on button "i" at bounding box center [848, 302] width 49 height 49
click at [359, 427] on button "t" at bounding box center [370, 438] width 49 height 49
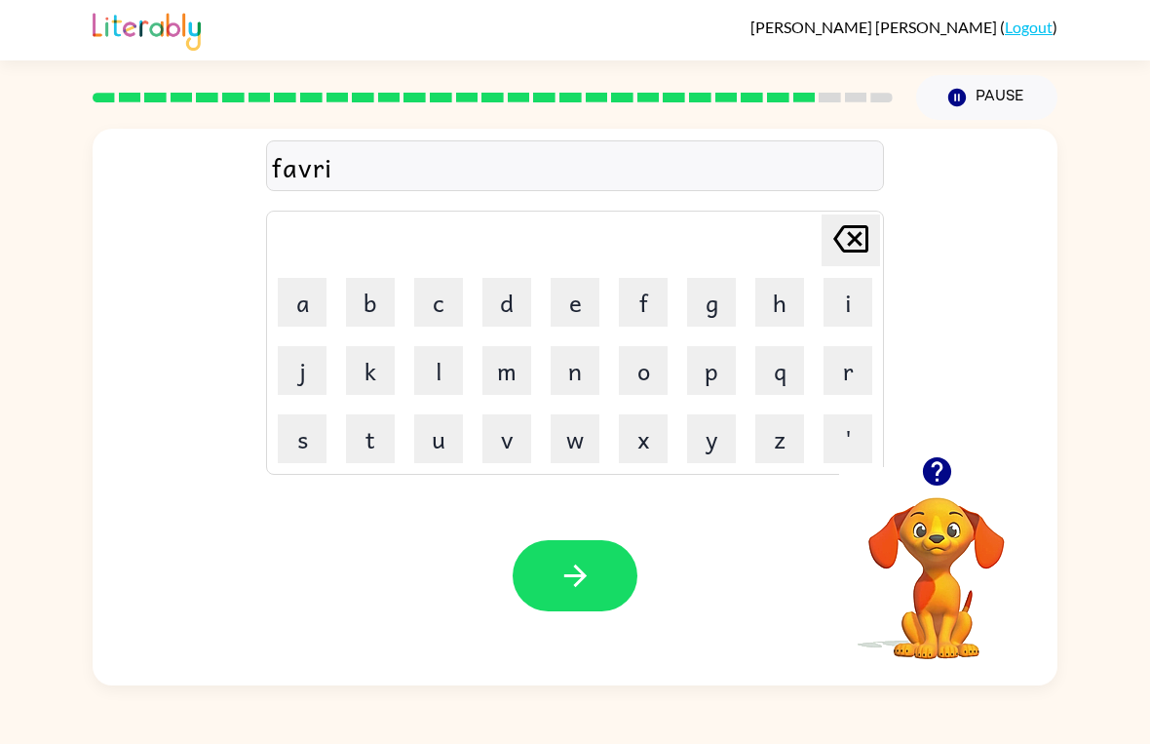
click at [359, 426] on button "t" at bounding box center [370, 438] width 49 height 49
click at [559, 593] on icon "button" at bounding box center [576, 576] width 34 height 34
click at [307, 441] on button "s" at bounding box center [302, 438] width 49 height 49
click at [842, 297] on button "i" at bounding box center [848, 302] width 49 height 49
click at [308, 306] on button "a" at bounding box center [302, 302] width 49 height 49
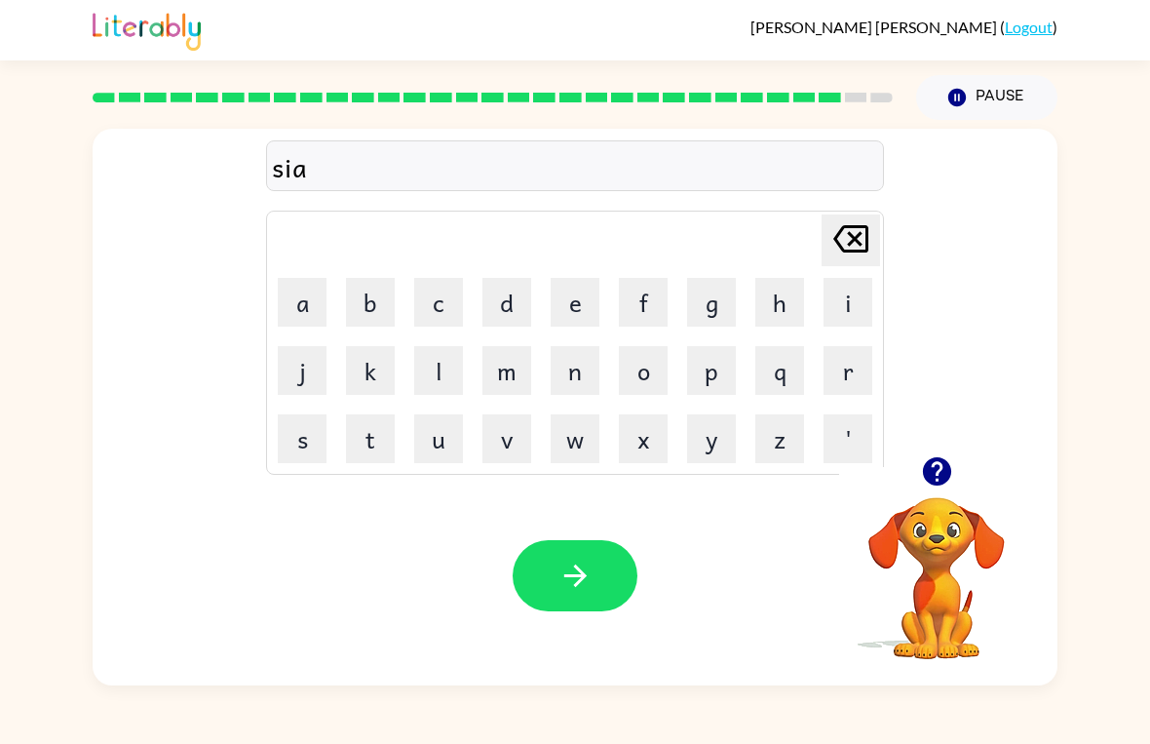
click at [432, 367] on button "l" at bounding box center [438, 370] width 49 height 49
click at [553, 564] on button "button" at bounding box center [575, 575] width 125 height 71
click at [848, 362] on button "r" at bounding box center [848, 370] width 49 height 49
click at [431, 367] on button "l" at bounding box center [438, 370] width 49 height 49
click at [570, 575] on icon "button" at bounding box center [576, 576] width 34 height 34
